Goal: Task Accomplishment & Management: Use online tool/utility

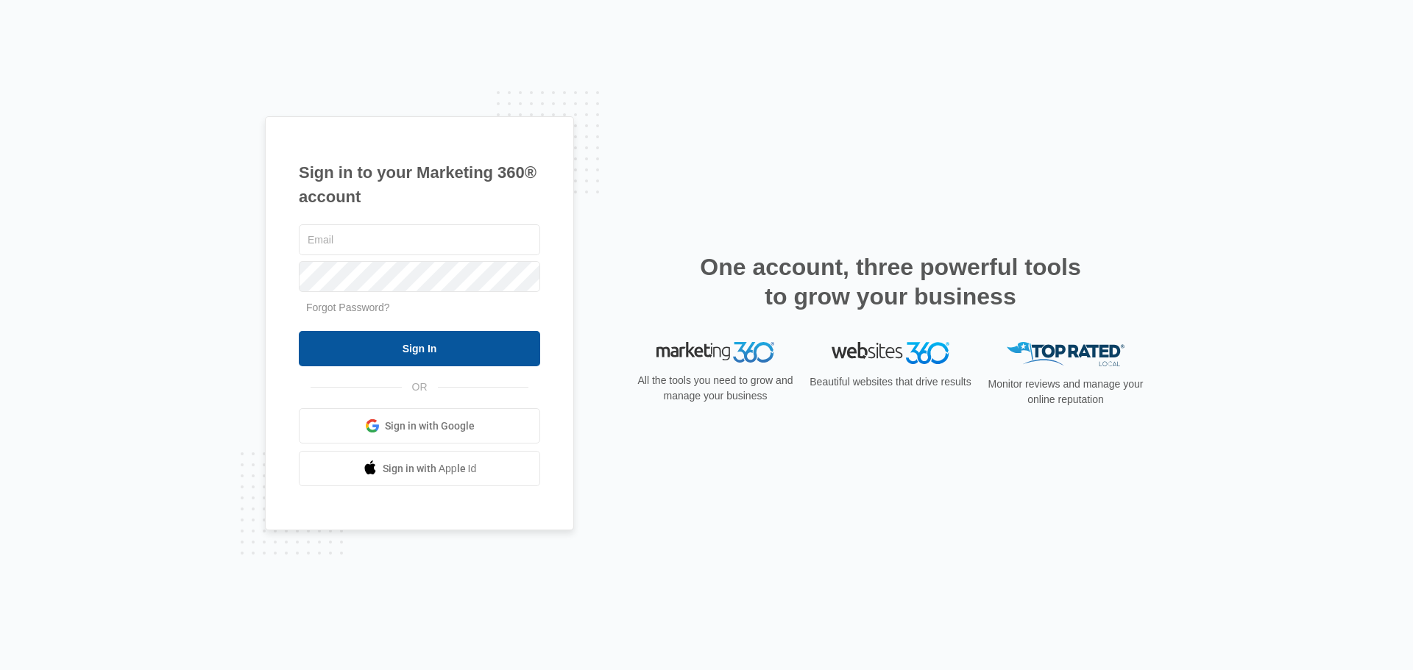
type input "[EMAIL_ADDRESS][DOMAIN_NAME]"
click at [439, 355] on input "Sign In" at bounding box center [419, 348] width 241 height 35
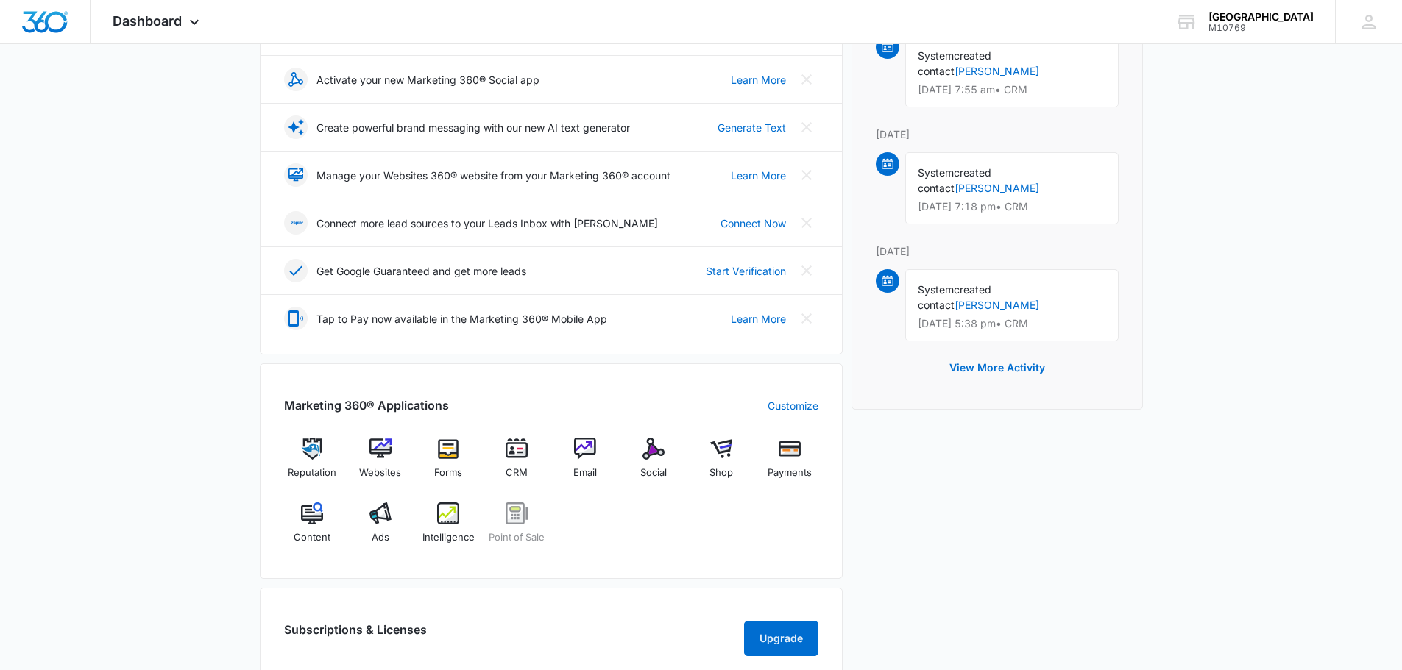
scroll to position [294, 0]
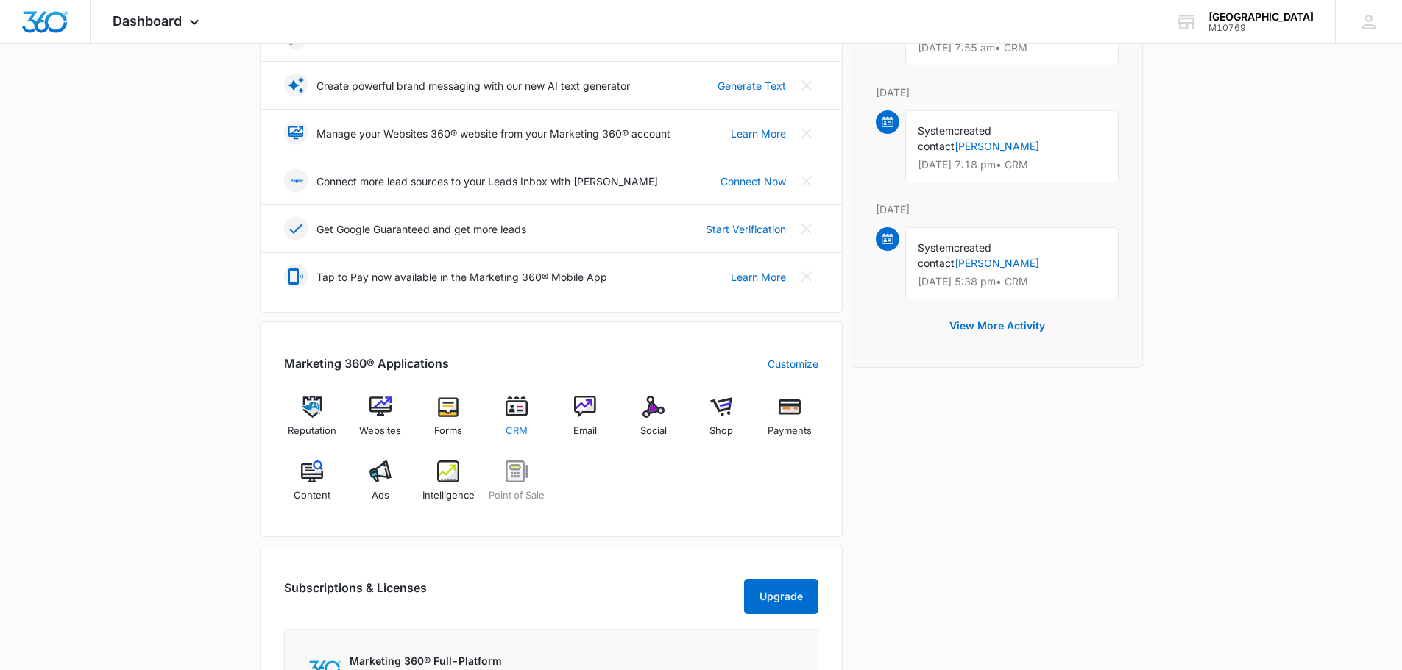
click at [520, 396] on img at bounding box center [517, 407] width 22 height 22
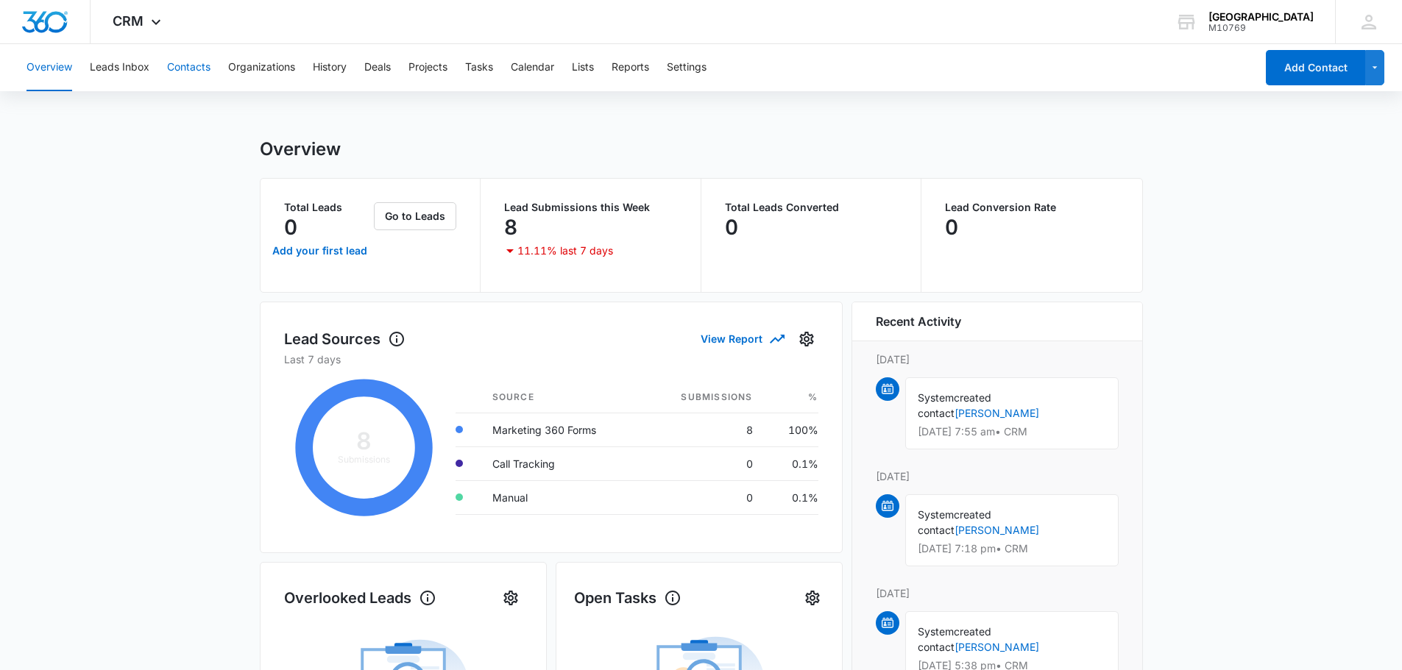
click at [196, 68] on button "Contacts" at bounding box center [188, 67] width 43 height 47
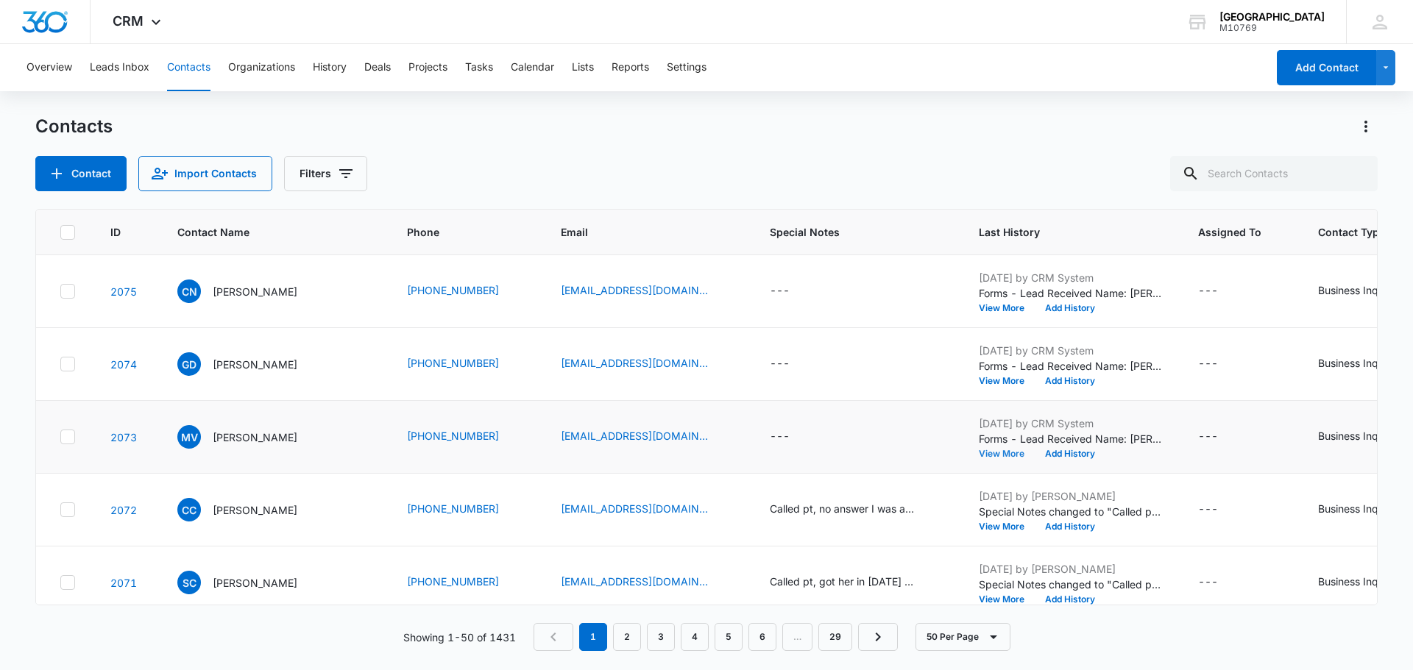
click at [979, 452] on button "View More" at bounding box center [1007, 454] width 56 height 9
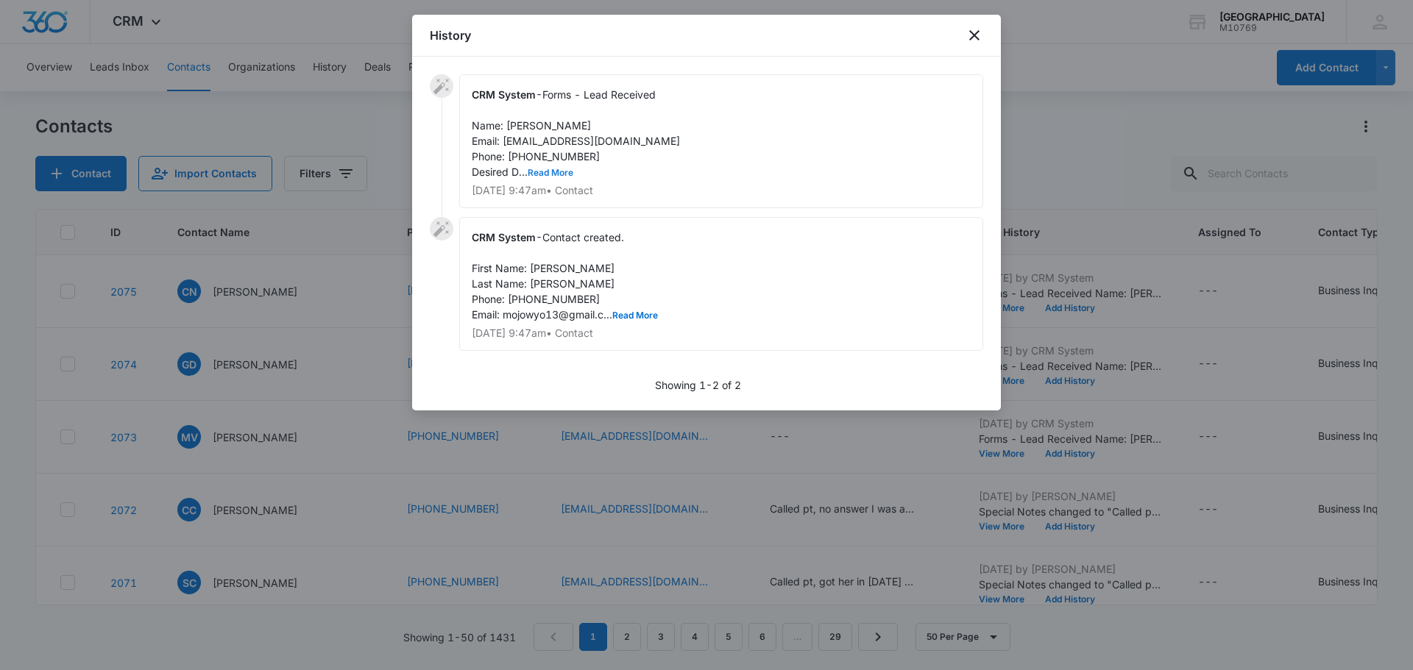
click at [553, 169] on button "Read More" at bounding box center [551, 173] width 46 height 9
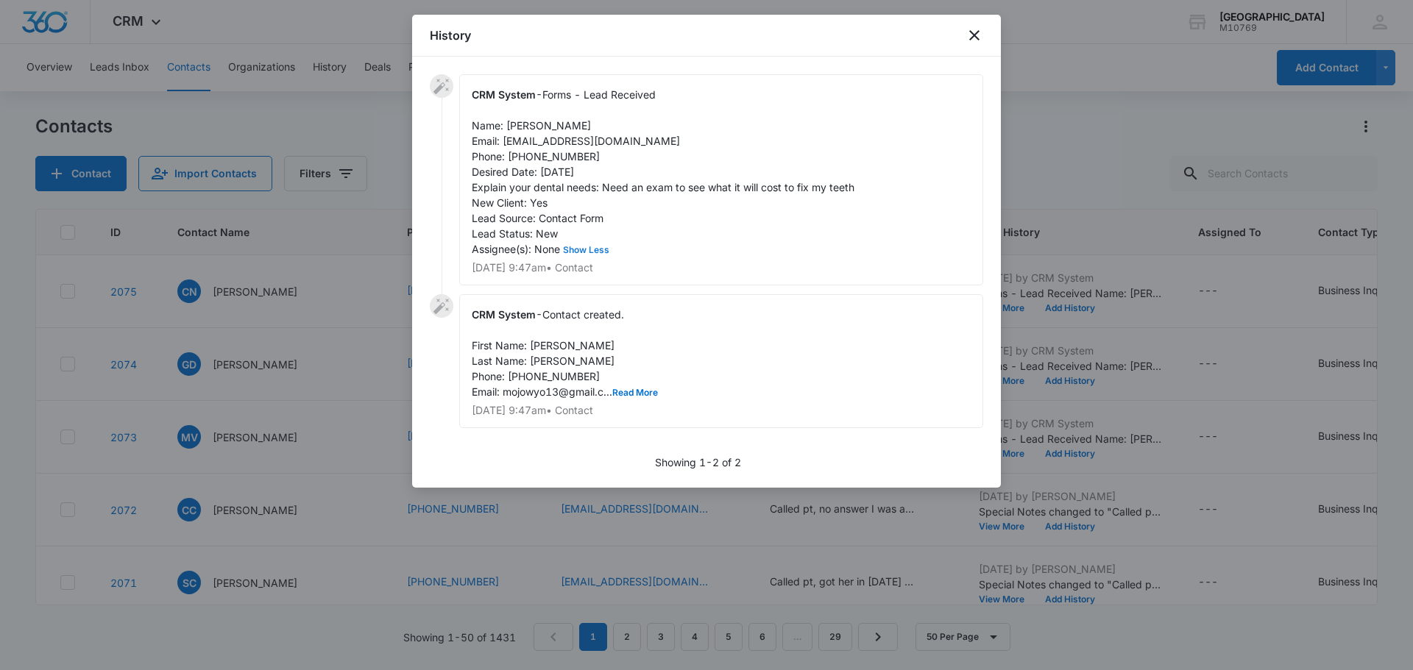
click at [553, 169] on span "Forms - Lead Received Name: Melissa Van Pelt Email: mojowyo13@gmail.com Phone: …" at bounding box center [663, 171] width 383 height 167
click at [977, 35] on icon "close" at bounding box center [974, 35] width 18 height 18
